Goal: Navigation & Orientation: Go to known website

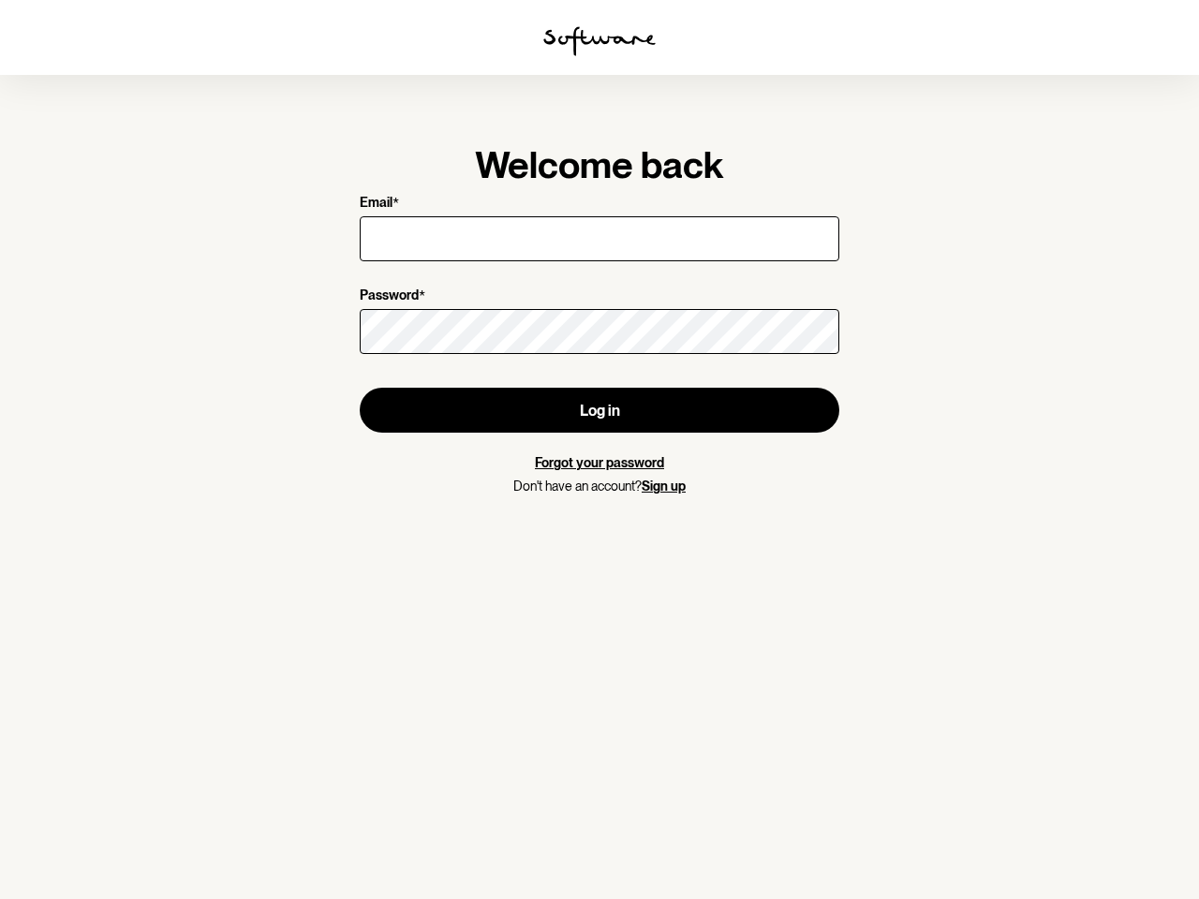
click at [599, 41] on img at bounding box center [599, 41] width 112 height 30
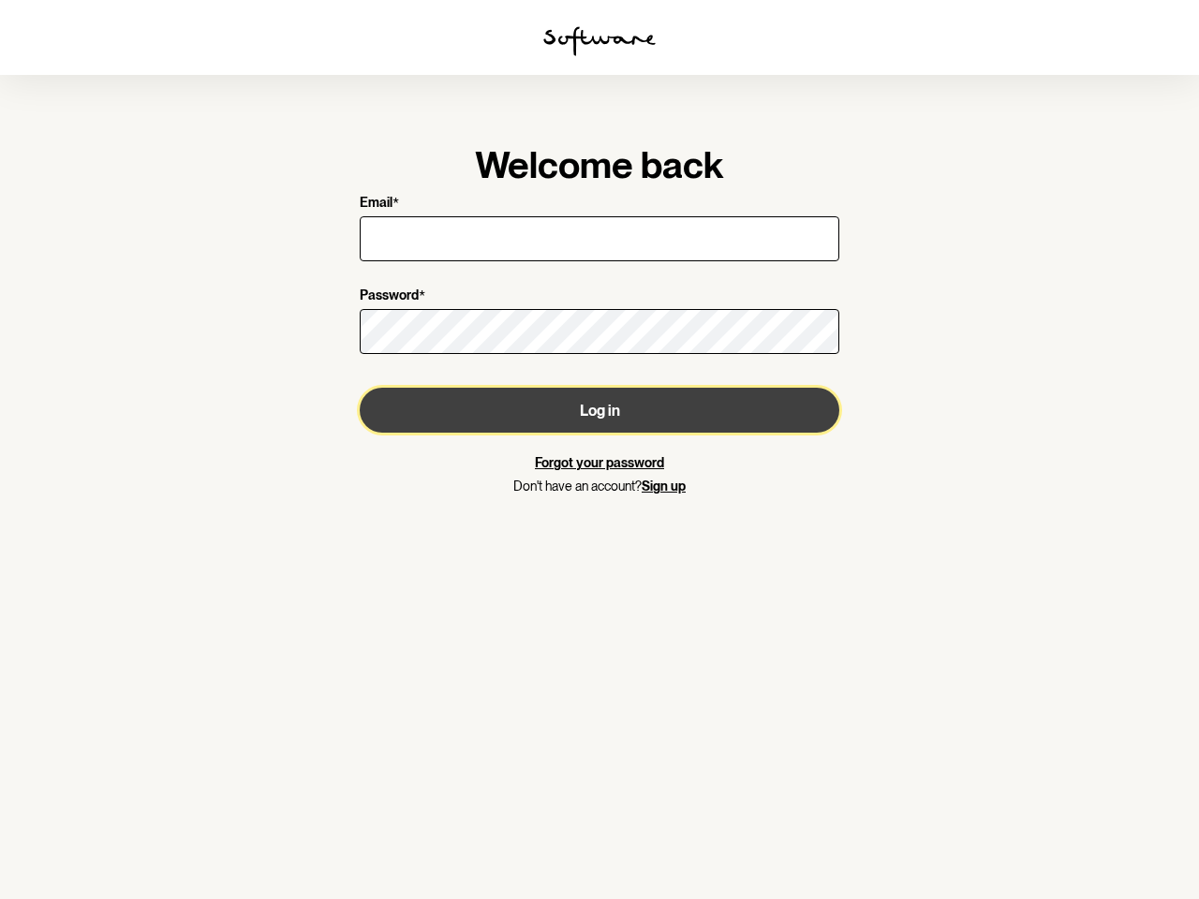
click at [599, 410] on button "Log in" at bounding box center [600, 410] width 480 height 45
